Goal: Transaction & Acquisition: Purchase product/service

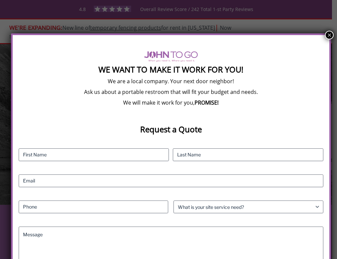
click at [325, 34] on button "×" at bounding box center [329, 35] width 9 height 9
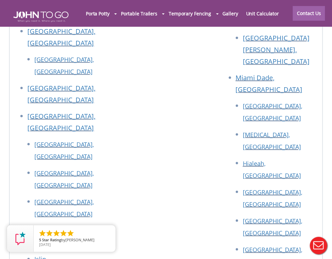
scroll to position [3527, 0]
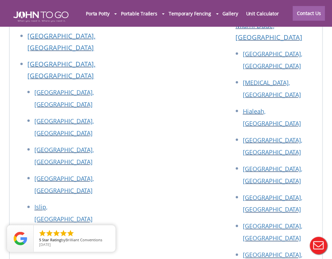
drag, startPoint x: 107, startPoint y: 199, endPoint x: 70, endPoint y: 199, distance: 36.4
click at [68, 199] on div at bounding box center [166, 129] width 332 height 259
drag, startPoint x: 104, startPoint y: 200, endPoint x: 41, endPoint y: 200, distance: 62.7
copy link "[EMAIL_ADDRESS][DOMAIN_NAME]"
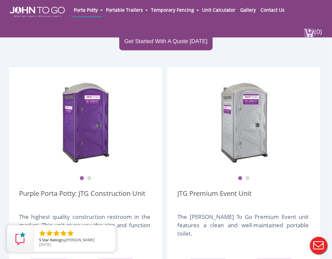
scroll to position [180, 0]
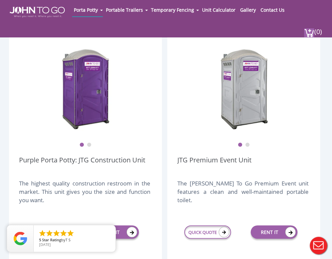
click at [113, 82] on div at bounding box center [85, 88] width 133 height 83
click at [90, 142] on button "2" at bounding box center [89, 144] width 5 height 5
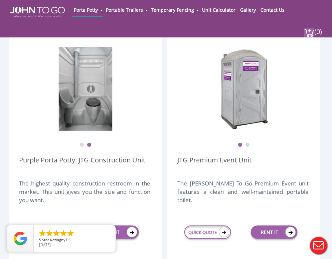
click at [247, 143] on button "2" at bounding box center [247, 144] width 5 height 5
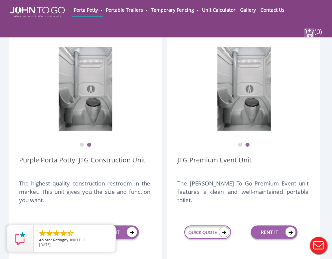
click at [239, 143] on button "1" at bounding box center [240, 144] width 5 height 5
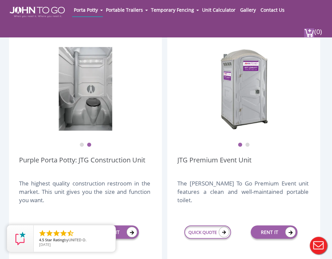
click at [81, 144] on button "1" at bounding box center [81, 144] width 5 height 5
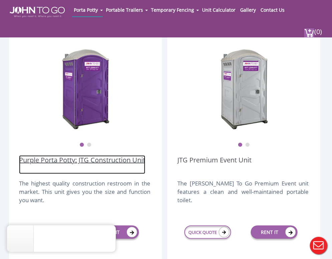
click at [91, 159] on link "Purple Porta Potty: JTG Construction Unit" at bounding box center [82, 164] width 126 height 19
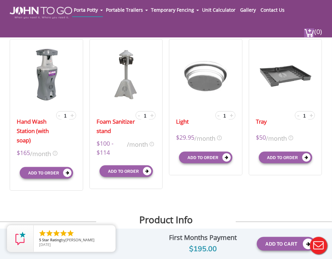
scroll to position [234, 0]
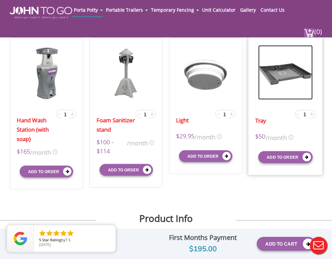
click at [286, 69] on img at bounding box center [285, 72] width 54 height 54
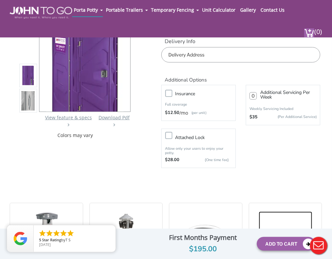
scroll to position [167, 0]
